Goal: Task Accomplishment & Management: Manage account settings

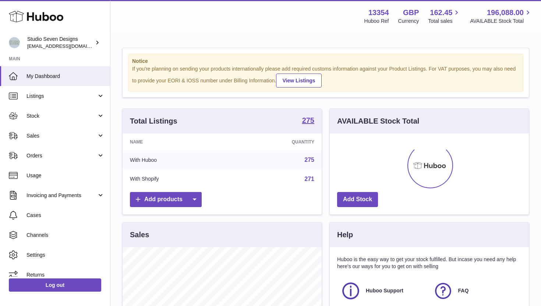
scroll to position [115, 199]
click at [95, 120] on link "Stock" at bounding box center [55, 116] width 110 height 20
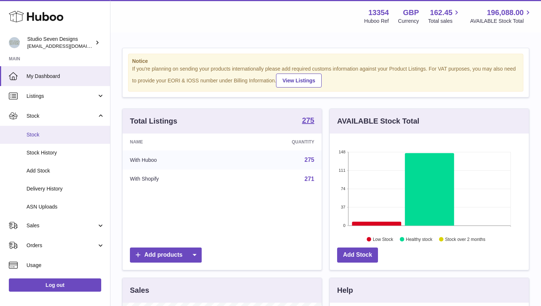
click at [80, 138] on link "Stock" at bounding box center [55, 135] width 110 height 18
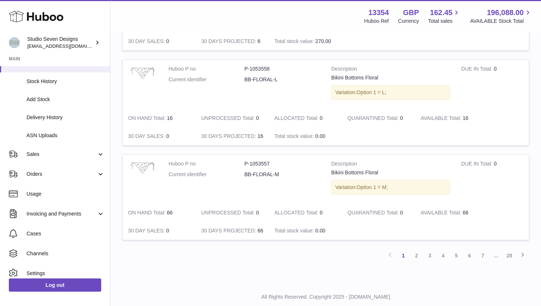
scroll to position [875, 0]
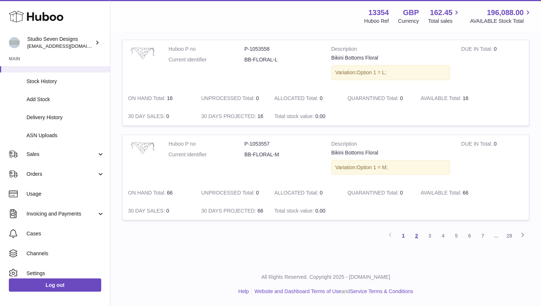
click at [419, 242] on link "2" at bounding box center [416, 235] width 13 height 13
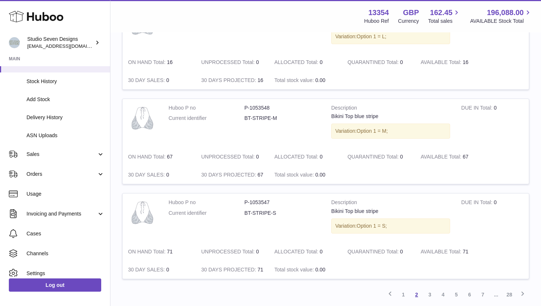
scroll to position [850, 0]
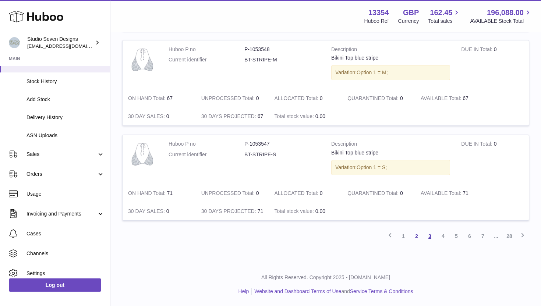
click at [432, 232] on link "3" at bounding box center [429, 236] width 13 height 13
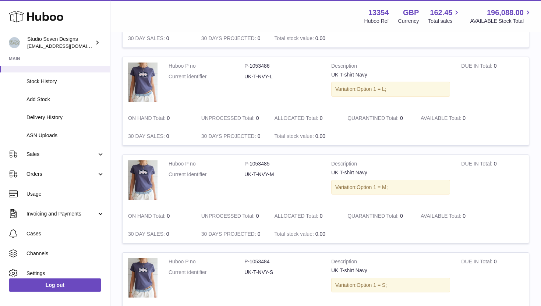
scroll to position [889, 0]
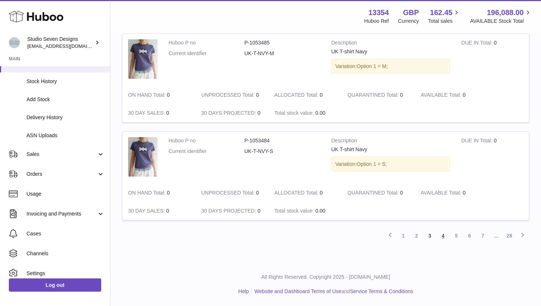
click at [447, 237] on link "4" at bounding box center [443, 235] width 13 height 13
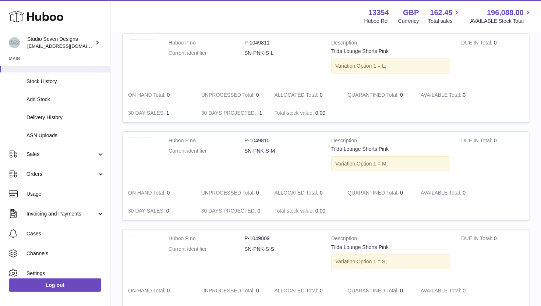
scroll to position [882, 0]
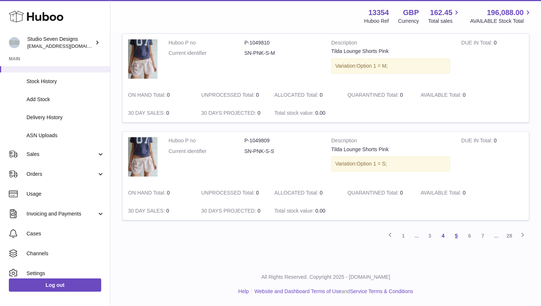
click at [456, 236] on link "5" at bounding box center [456, 235] width 13 height 13
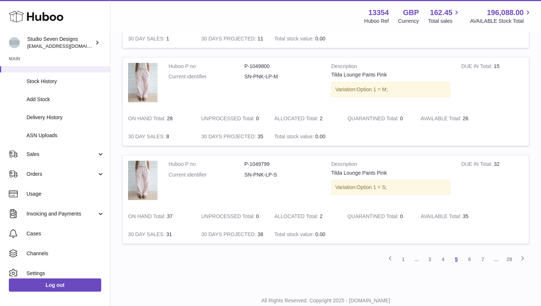
scroll to position [882, 0]
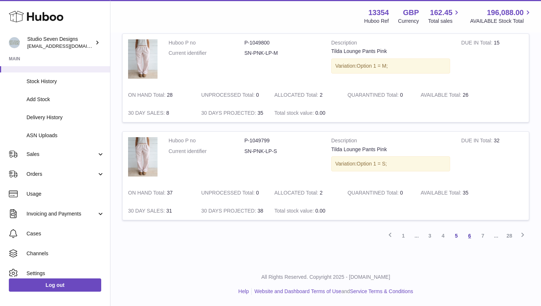
click at [468, 234] on link "6" at bounding box center [469, 235] width 13 height 13
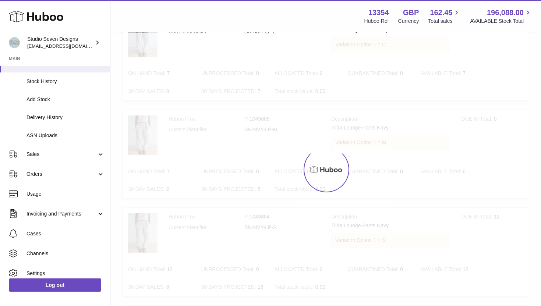
scroll to position [33, 0]
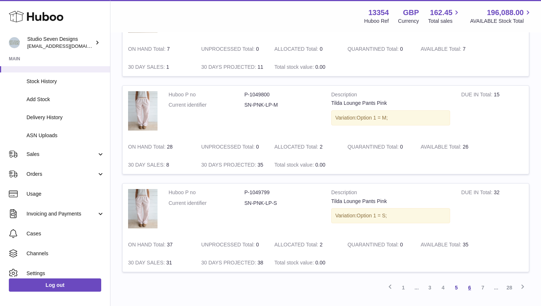
scroll to position [882, 0]
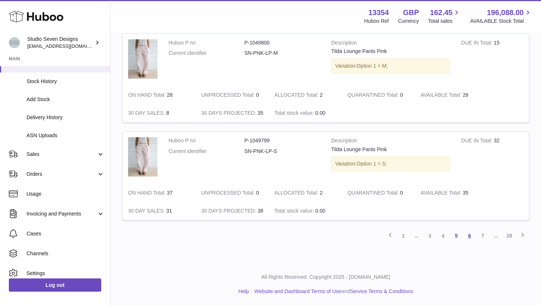
click at [465, 237] on link "6" at bounding box center [469, 235] width 13 height 13
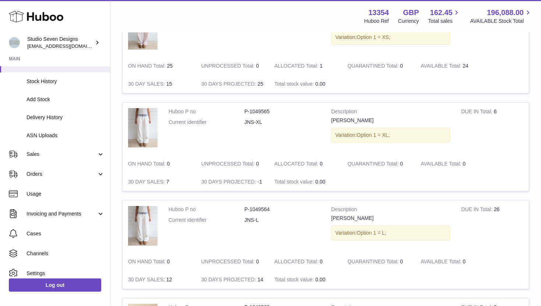
scroll to position [115, 0]
